Goal: Transaction & Acquisition: Purchase product/service

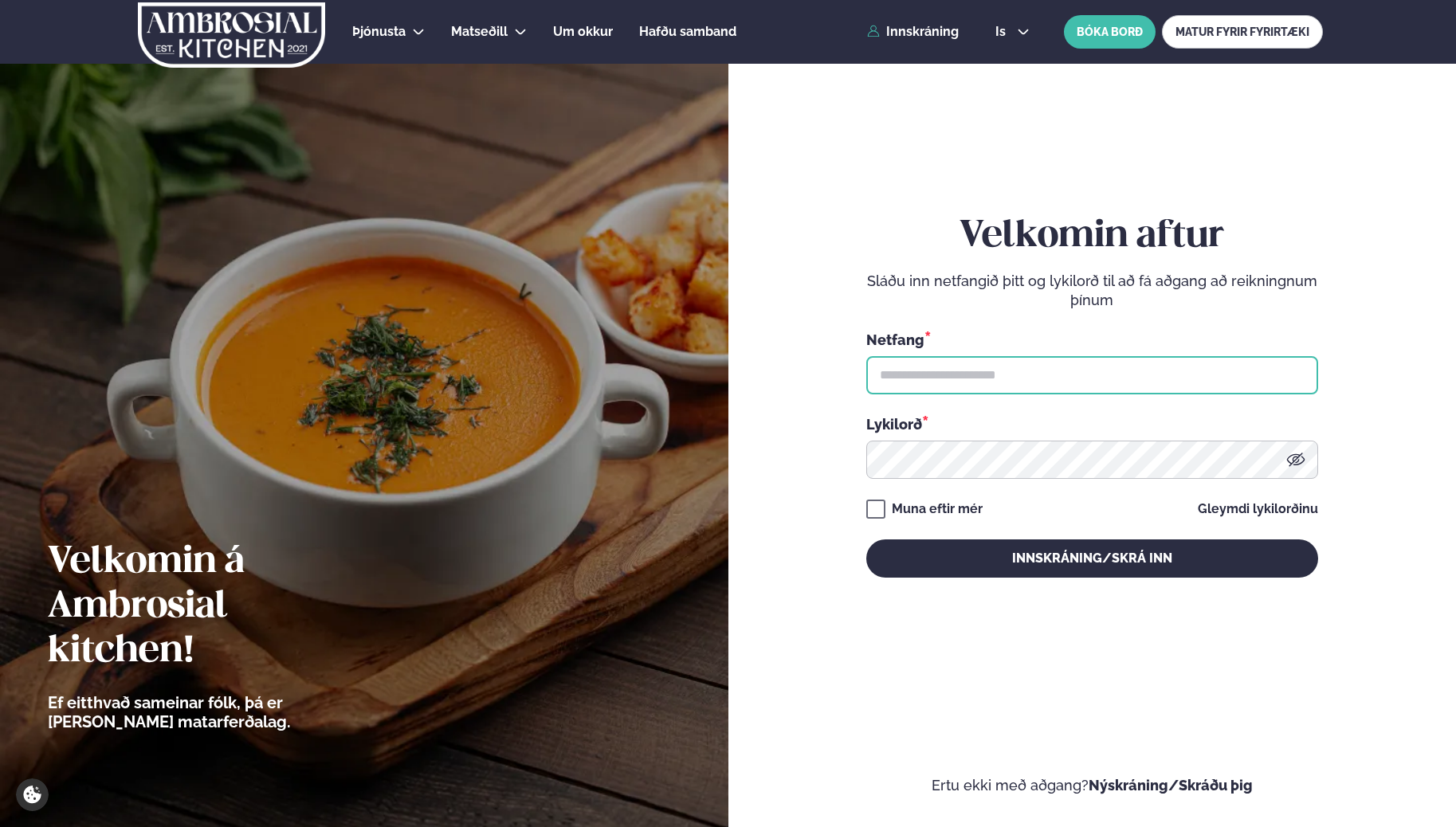
click at [1011, 385] on input "text" at bounding box center [1092, 375] width 452 height 38
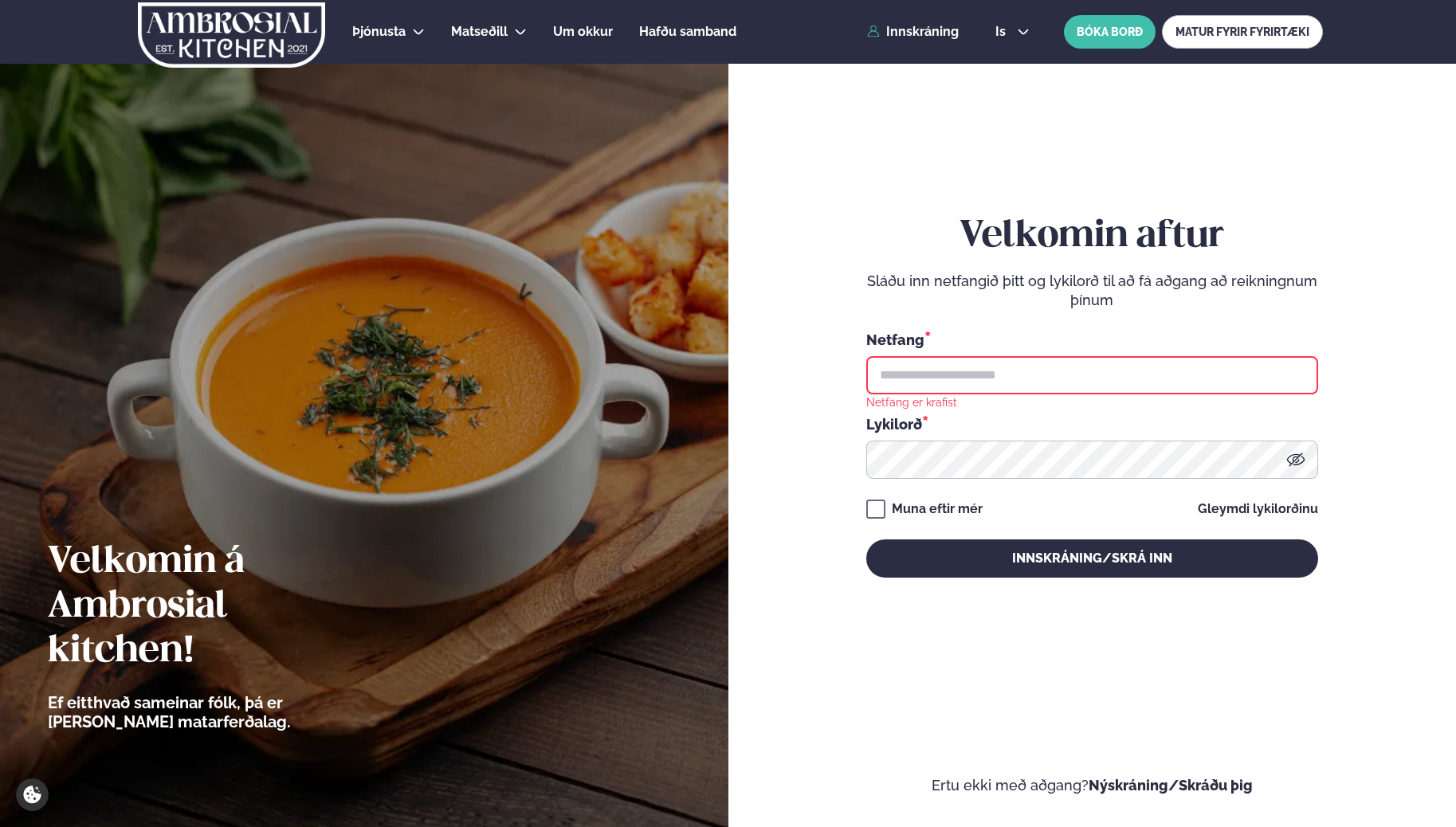
click at [1040, 367] on input "text" at bounding box center [1092, 375] width 452 height 38
type input "**********"
click at [952, 507] on div "Muna eftir mér" at bounding box center [937, 509] width 91 height 19
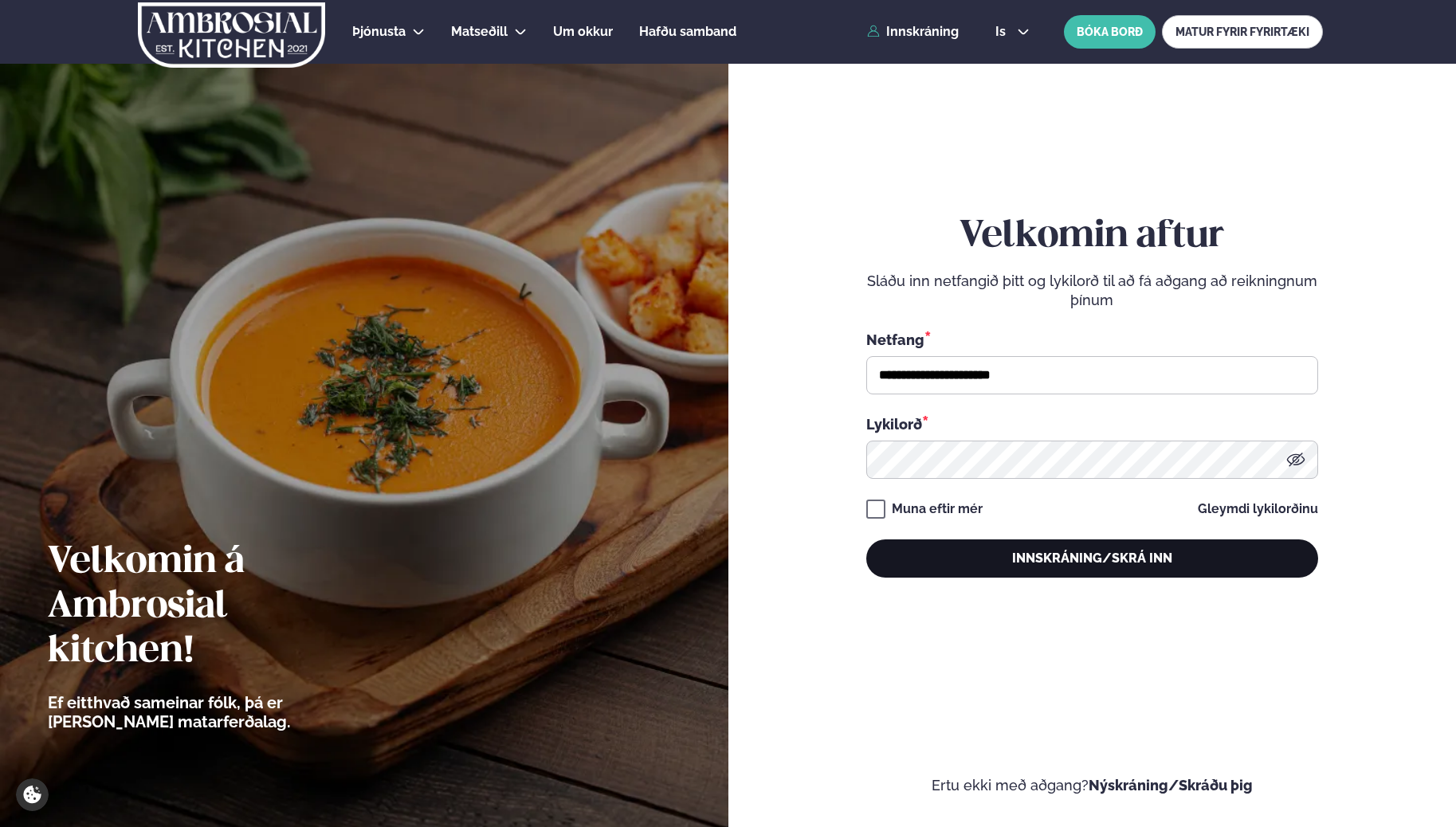
click at [1043, 565] on button "Innskráning/Skrá inn" at bounding box center [1092, 559] width 452 height 38
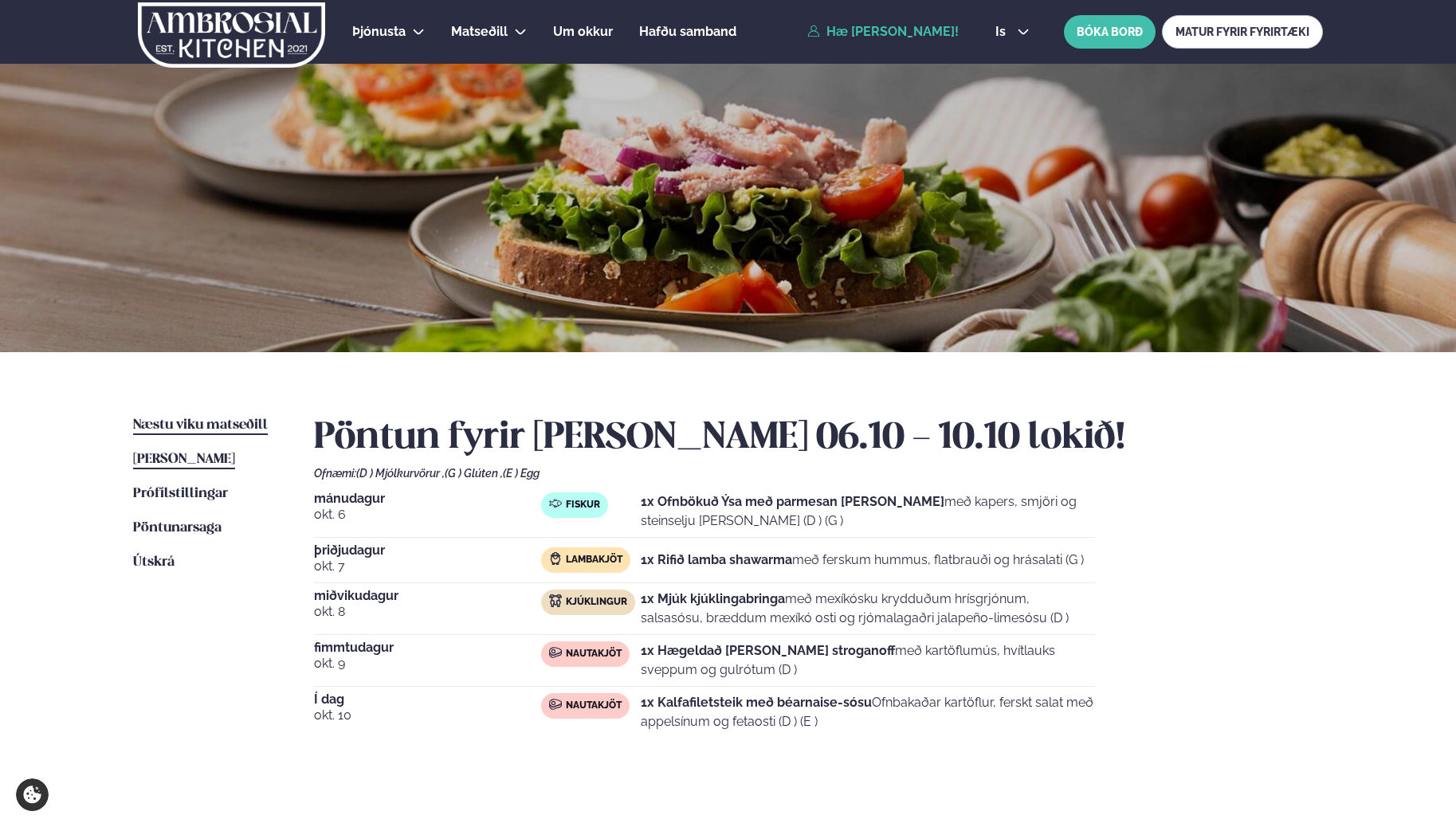
click at [227, 424] on span "Næstu viku matseðill" at bounding box center [200, 425] width 135 height 14
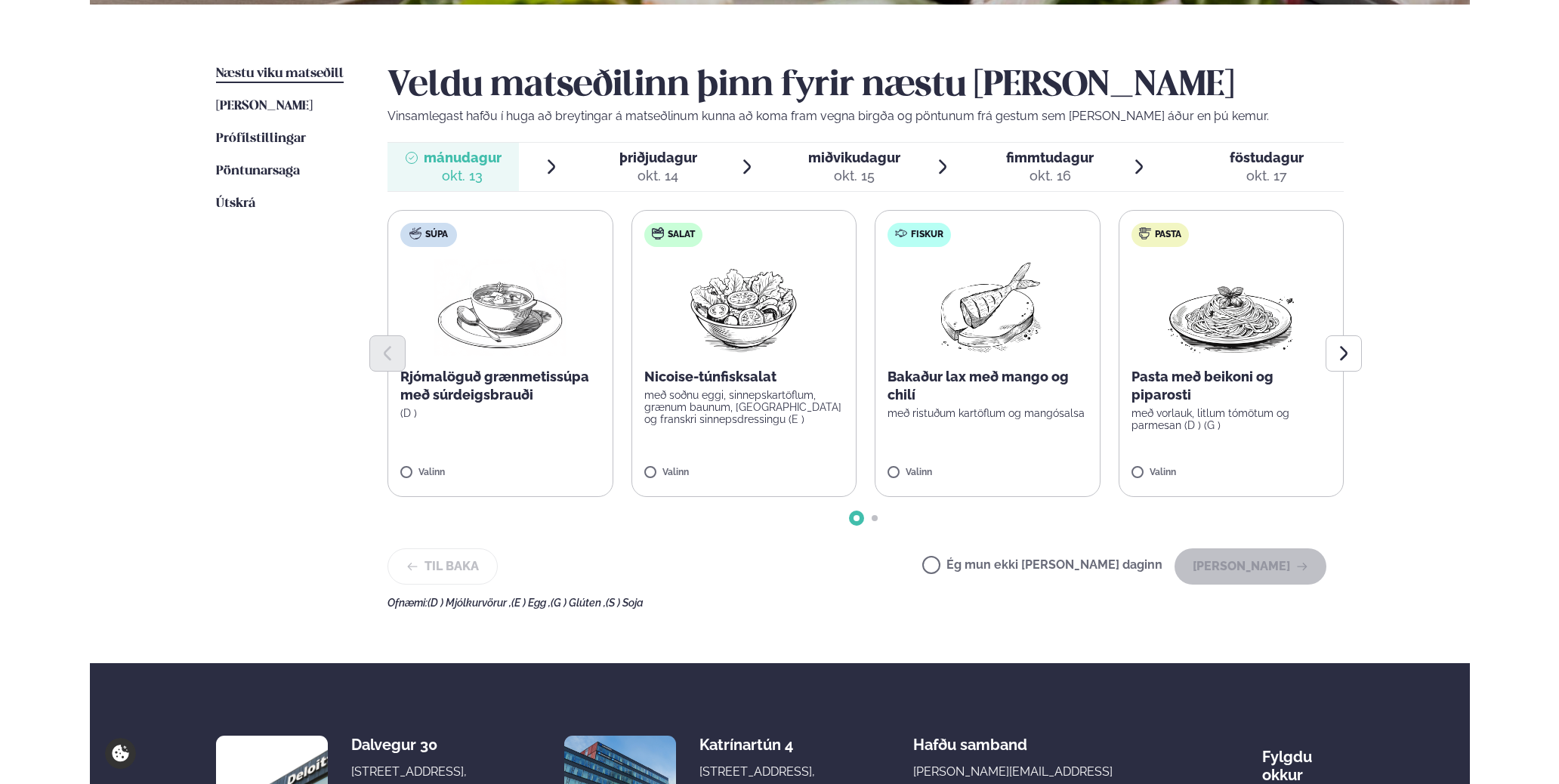
scroll to position [367, 0]
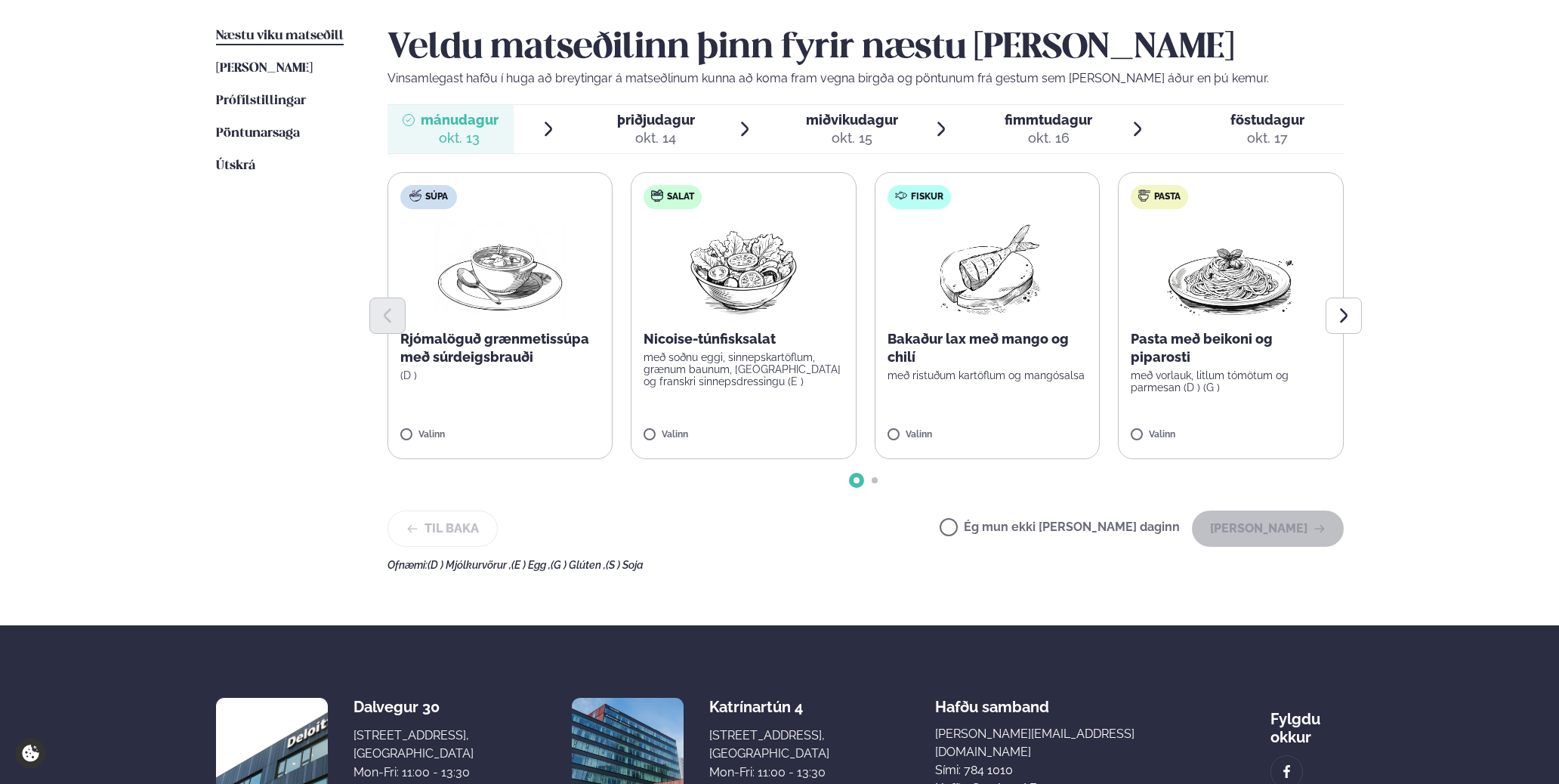
click at [1011, 340] on p "Bakaður lax með mango og chilí" at bounding box center [988, 349] width 201 height 36
click at [1279, 525] on button "[PERSON_NAME]" at bounding box center [1268, 529] width 152 height 36
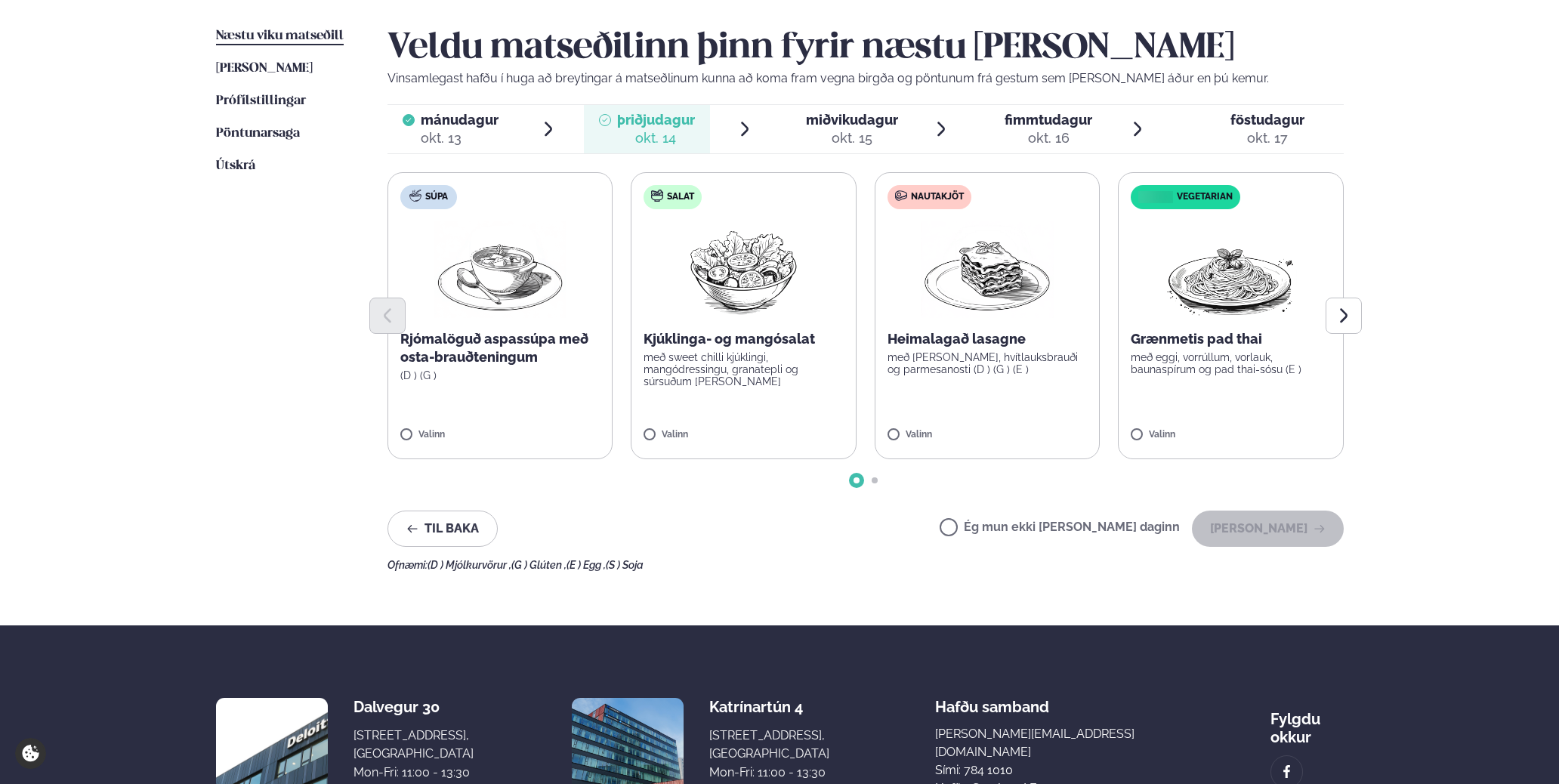
click at [986, 373] on p "með [PERSON_NAME], hvítlauksbrauði og parmesanosti (D ) (G ) (E )" at bounding box center [988, 363] width 201 height 24
click at [951, 407] on label "Nautakjöt Heimalagað lasagne með basil pesto, hvítlauksbrauði og parmesanosti (…" at bounding box center [987, 316] width 226 height 287
click at [1288, 535] on button "[PERSON_NAME]" at bounding box center [1268, 529] width 152 height 36
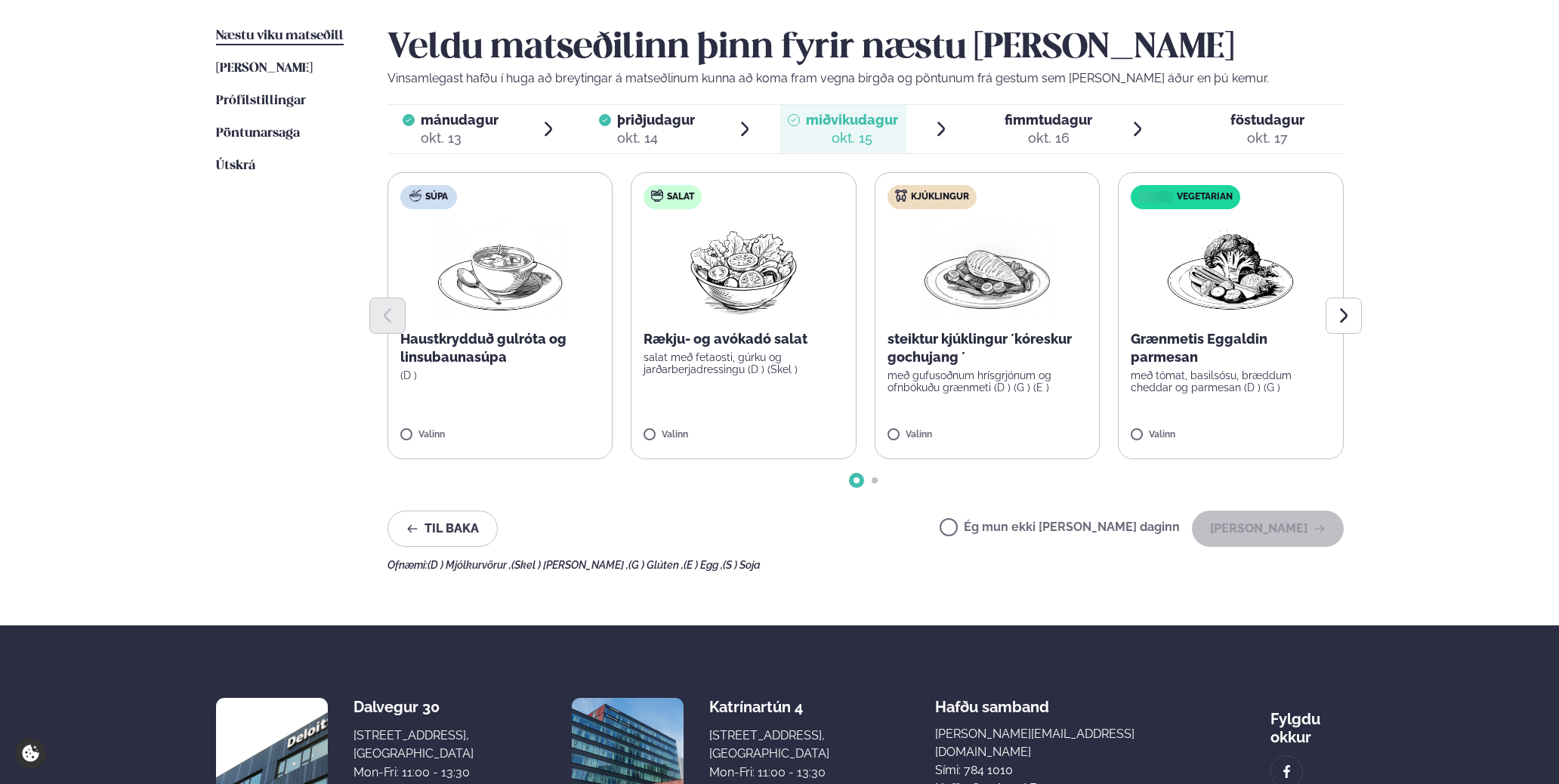
click at [972, 384] on p "með gufusoðnum hrísgrjónum og ofnbökuðu grænmeti (D ) (G ) (E )" at bounding box center [988, 381] width 201 height 24
click at [1301, 526] on button "[PERSON_NAME]" at bounding box center [1268, 529] width 152 height 36
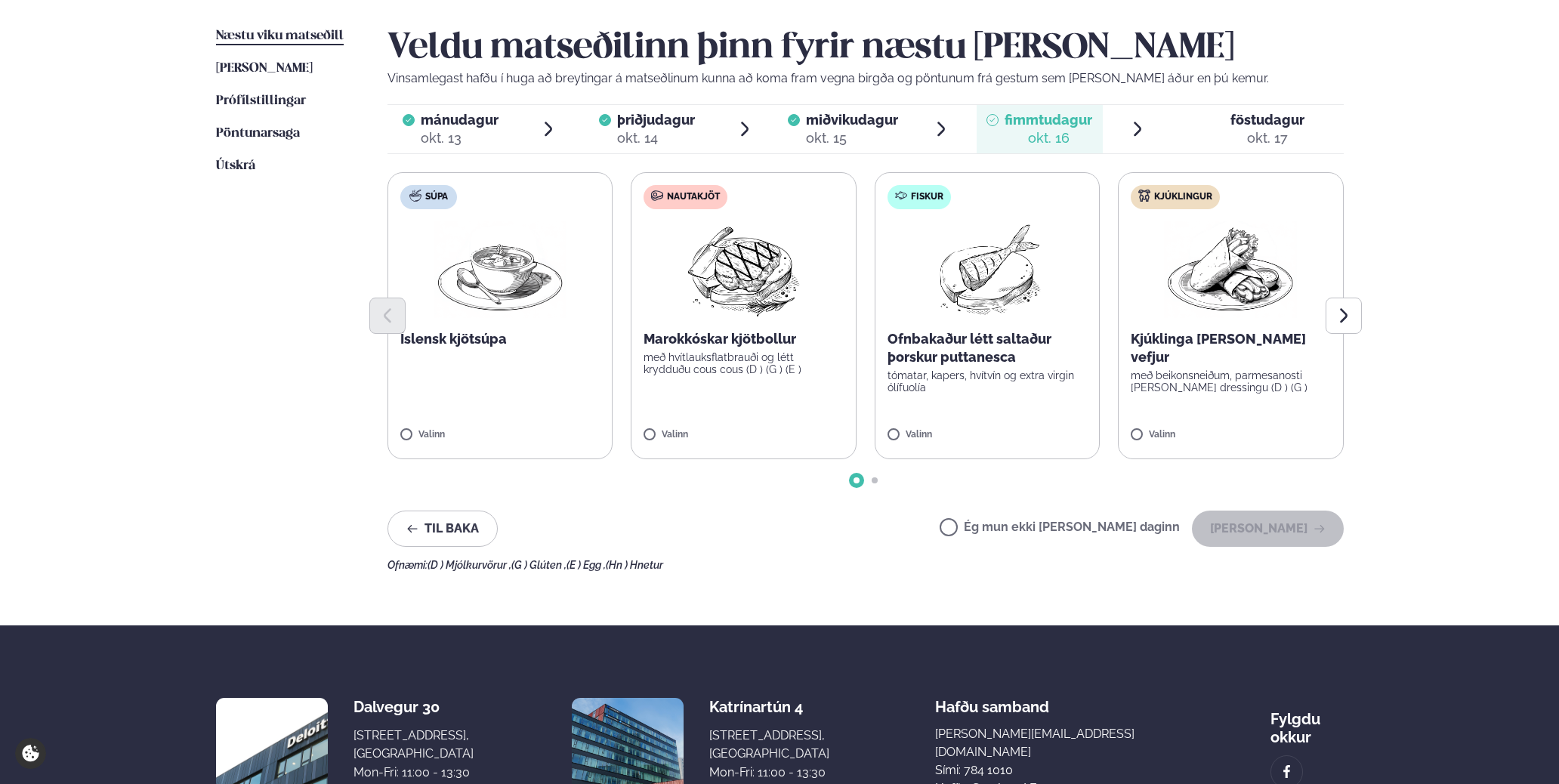
click at [973, 357] on p "Ofnbakaður létt saltaður þorskur puttanesca" at bounding box center [988, 349] width 201 height 36
click at [1288, 535] on button "[PERSON_NAME]" at bounding box center [1268, 529] width 152 height 36
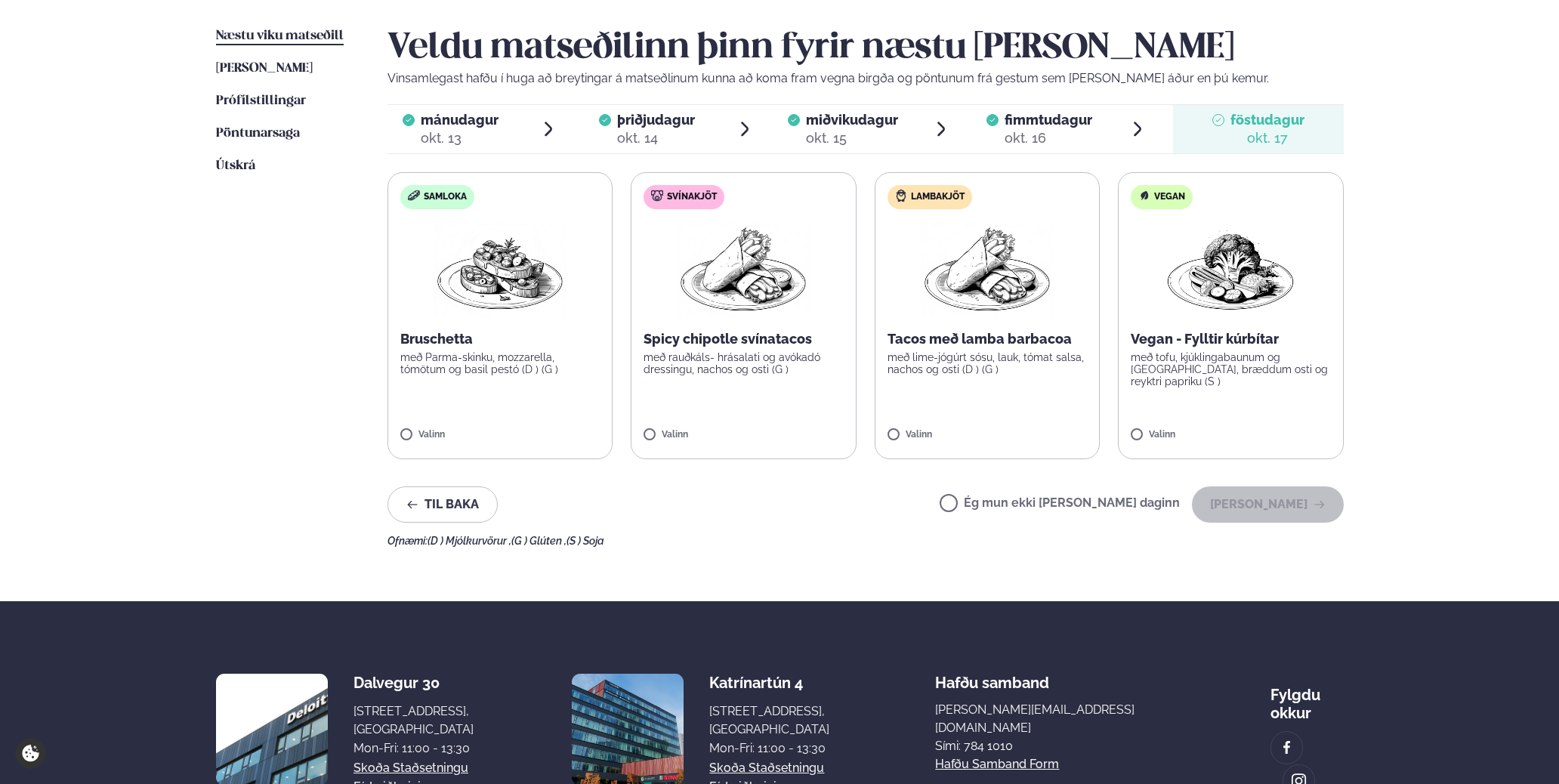
click at [1000, 368] on p "með lime-jógúrt sósu, lauk, tómat salsa, nachos og osti (D ) (G )" at bounding box center [988, 363] width 201 height 24
click at [1286, 506] on button "[PERSON_NAME]" at bounding box center [1268, 504] width 152 height 36
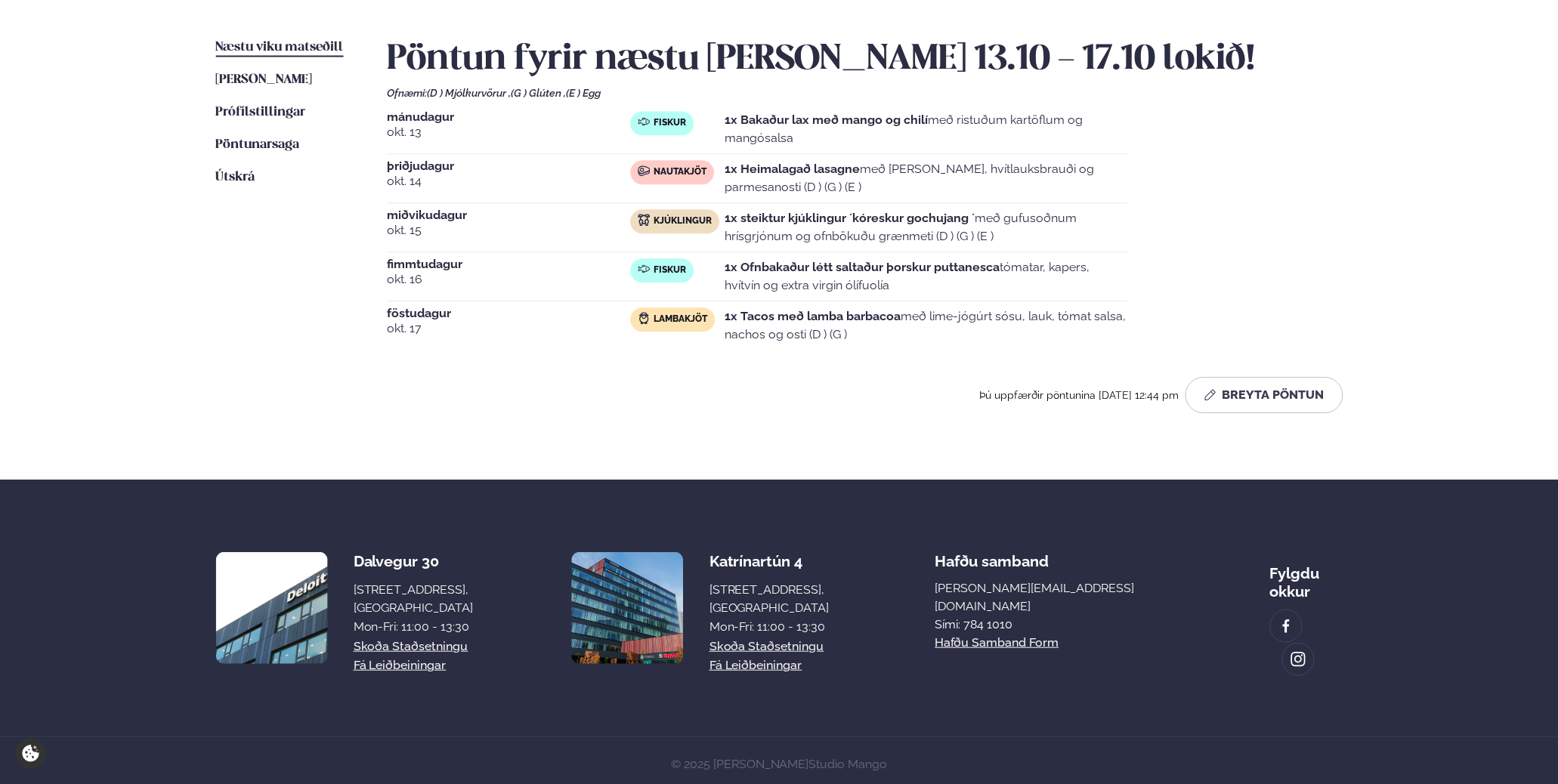
scroll to position [207, 0]
